Goal: Navigation & Orientation: Find specific page/section

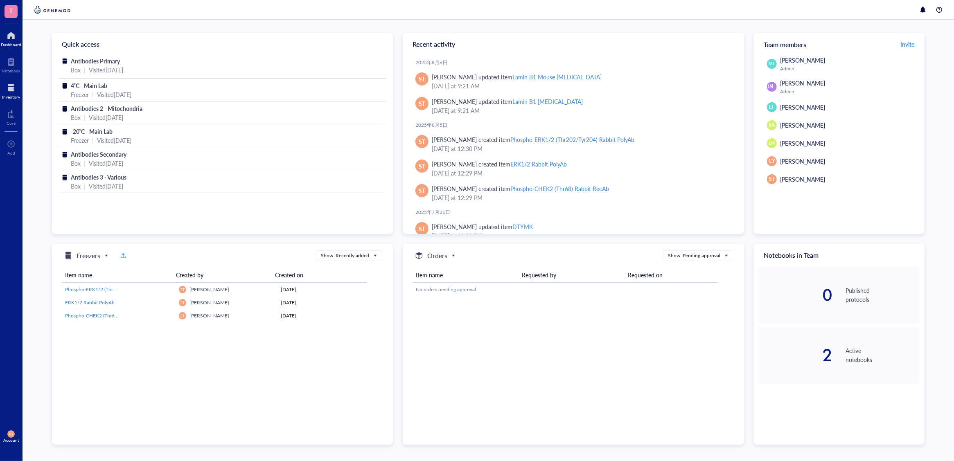
click at [12, 88] on div at bounding box center [11, 87] width 18 height 13
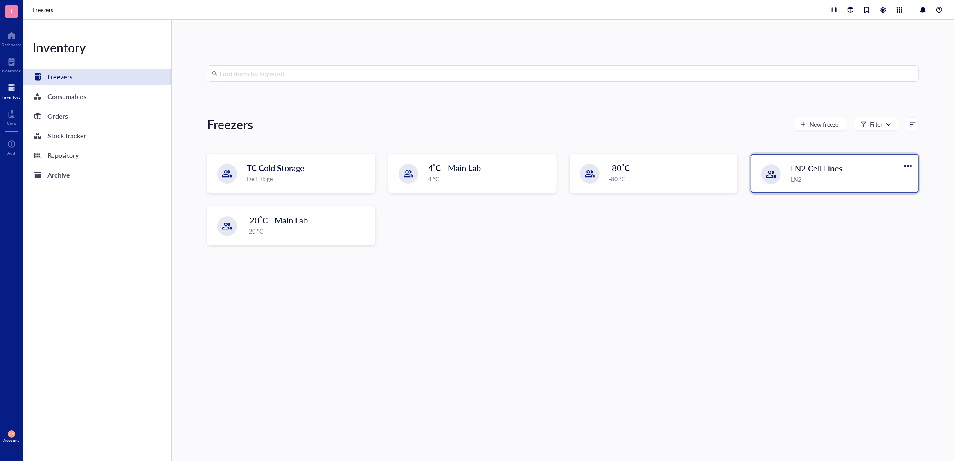
click at [808, 182] on div "LN2" at bounding box center [852, 179] width 122 height 9
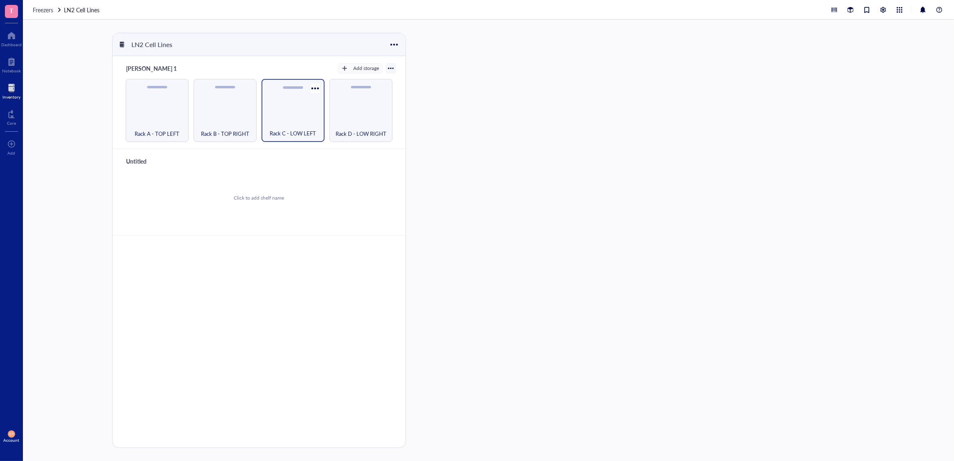
click at [304, 122] on div "Rack C - LOW LEFT" at bounding box center [293, 129] width 55 height 18
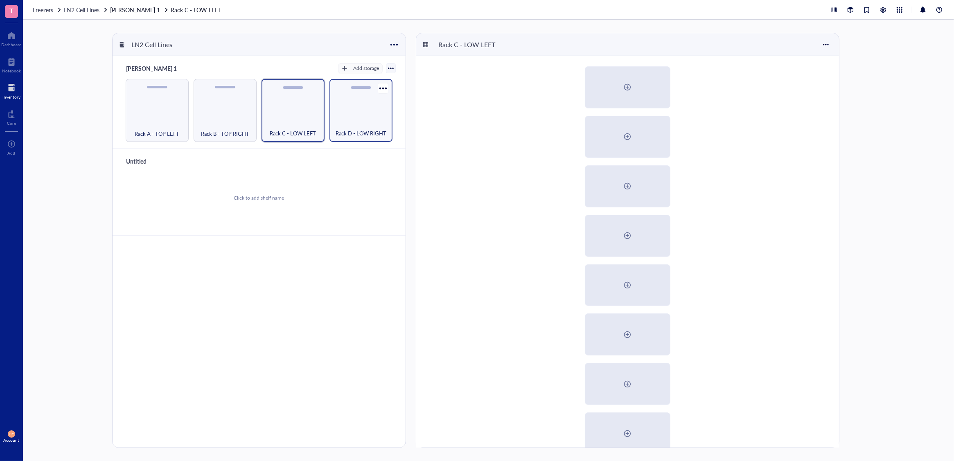
click at [371, 124] on div "Rack D - LOW RIGHT" at bounding box center [361, 129] width 55 height 18
click at [240, 119] on div "Rack B - TOP RIGHT" at bounding box center [225, 110] width 63 height 63
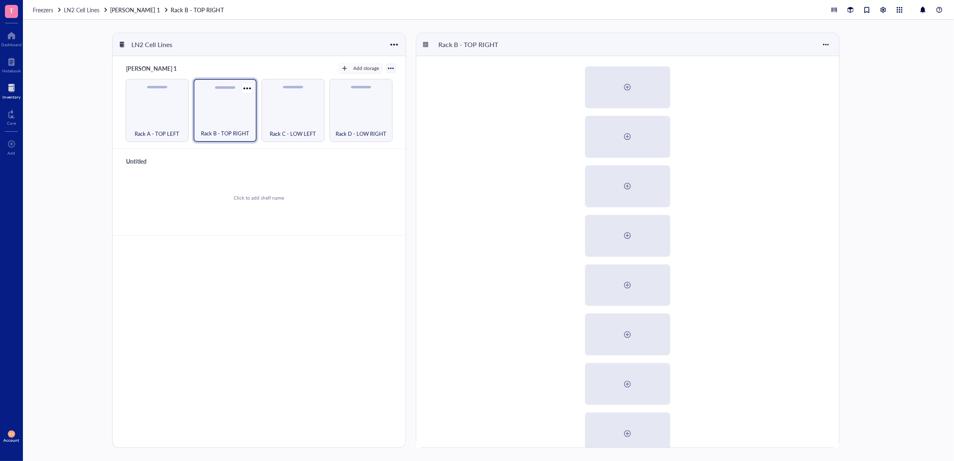
click at [239, 118] on div "Rack B - TOP RIGHT" at bounding box center [225, 110] width 63 height 63
click at [165, 117] on div "Rack A - TOP LEFT" at bounding box center [157, 110] width 63 height 63
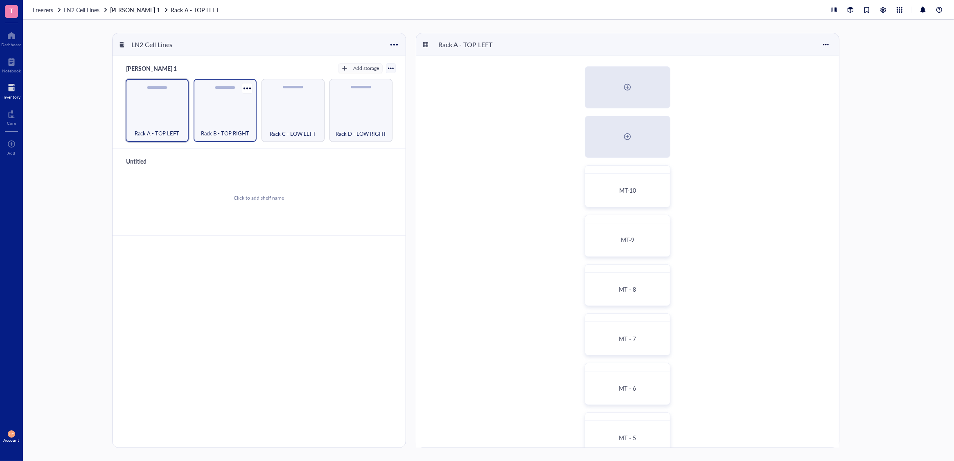
click at [231, 112] on div "Rack B - TOP RIGHT" at bounding box center [225, 110] width 63 height 63
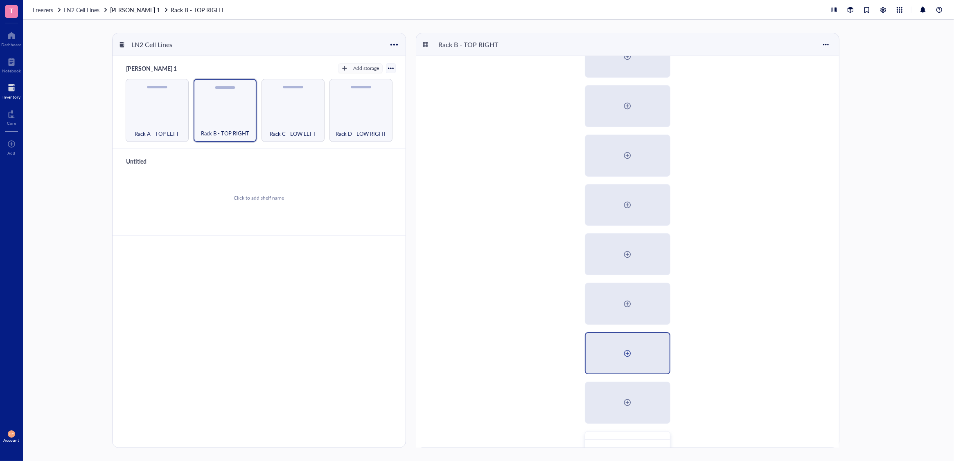
scroll to position [214, 0]
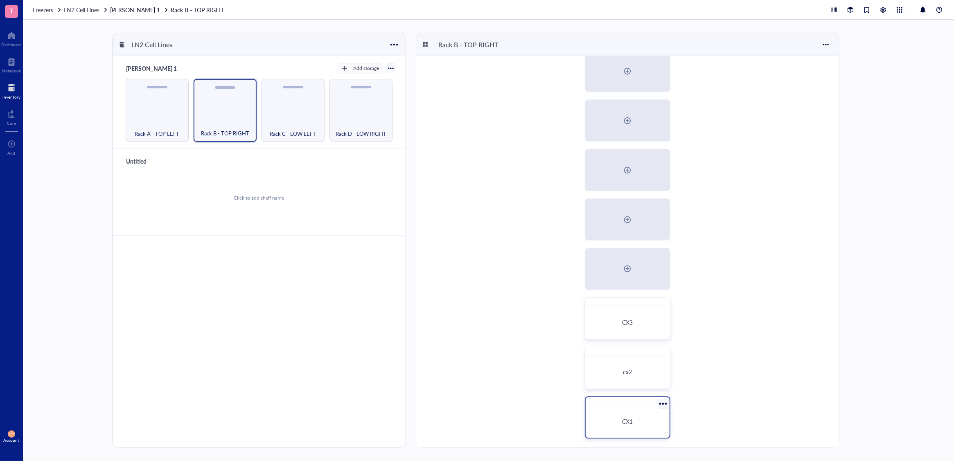
click at [631, 418] on span "CX1" at bounding box center [627, 422] width 11 height 8
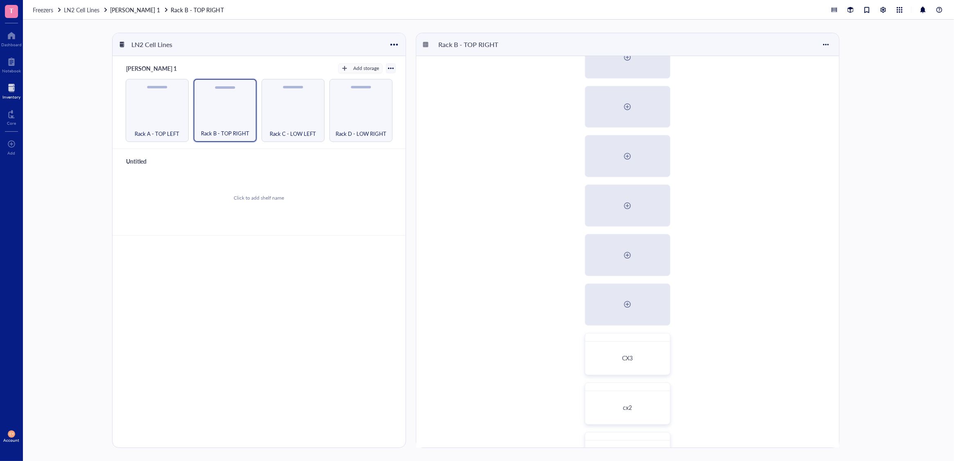
scroll to position [214, 0]
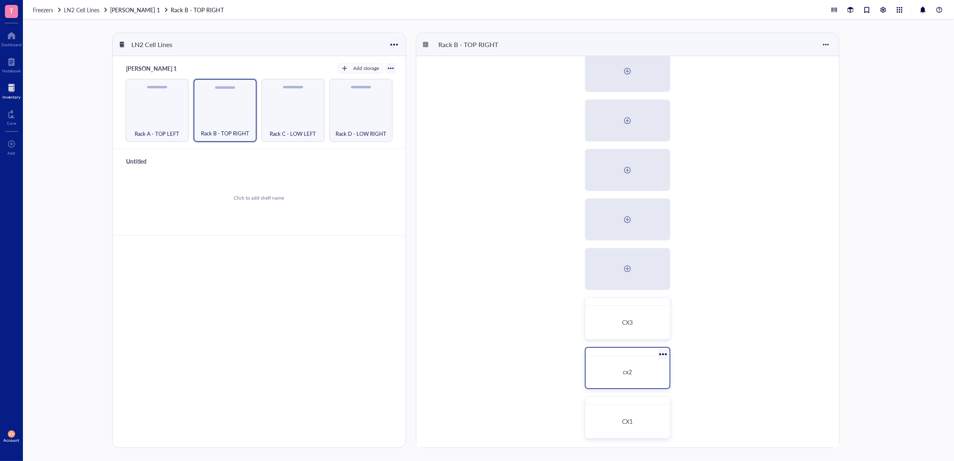
click at [642, 365] on div "cx2" at bounding box center [628, 372] width 78 height 26
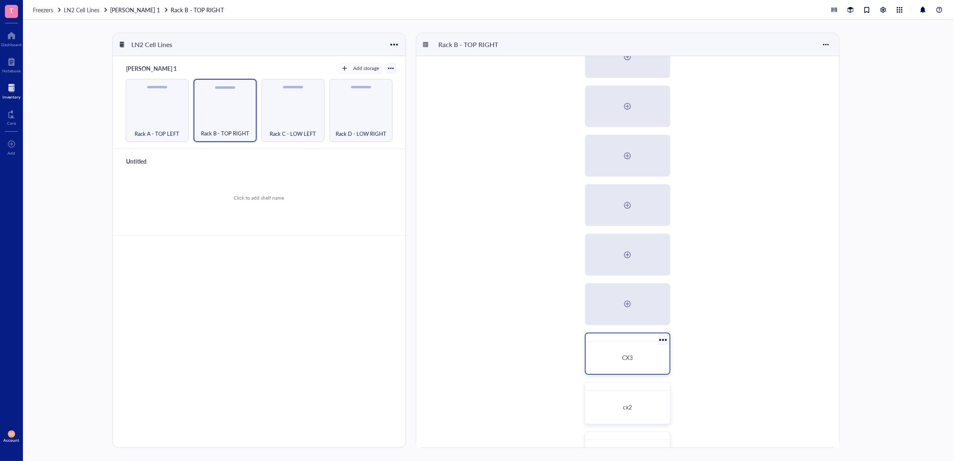
scroll to position [214, 0]
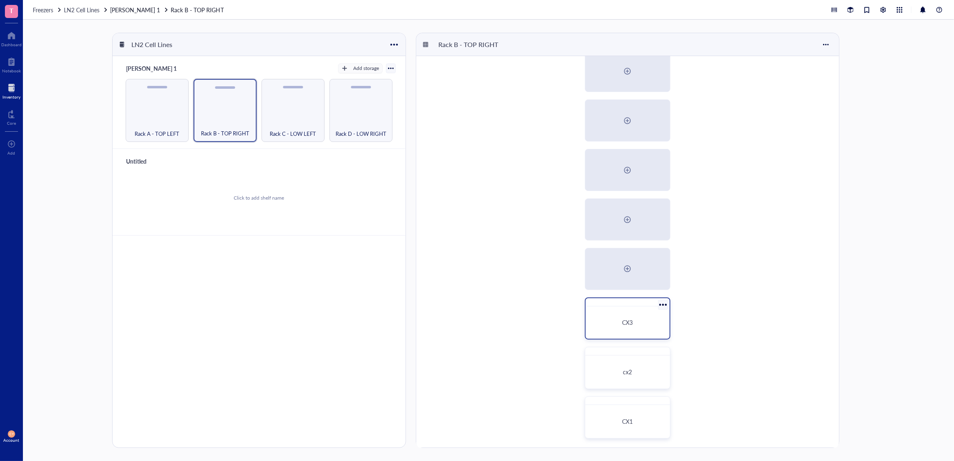
click at [622, 324] on span "CX3" at bounding box center [627, 323] width 11 height 8
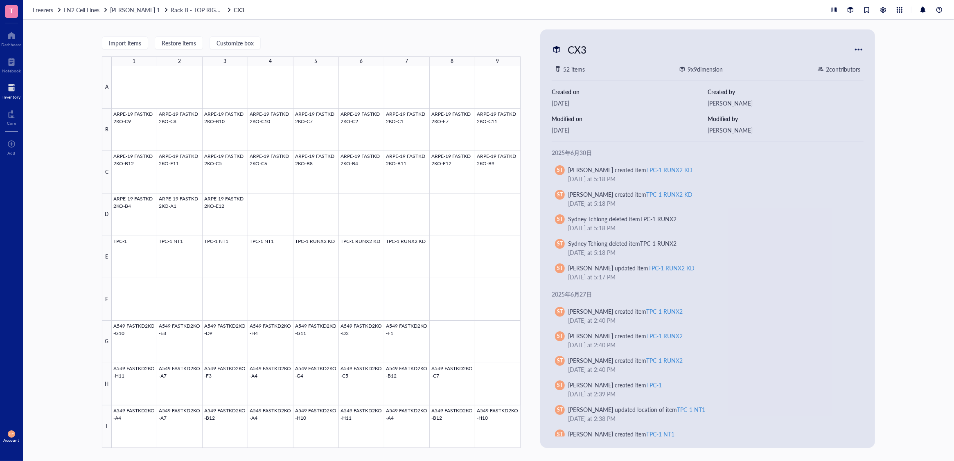
click at [74, 201] on div "Import items Restore items Customize box 1 2 3 4 5 6 7 8 9 A B C D E F G H I AR…" at bounding box center [488, 241] width 931 height 442
